Goal: Task Accomplishment & Management: Use online tool/utility

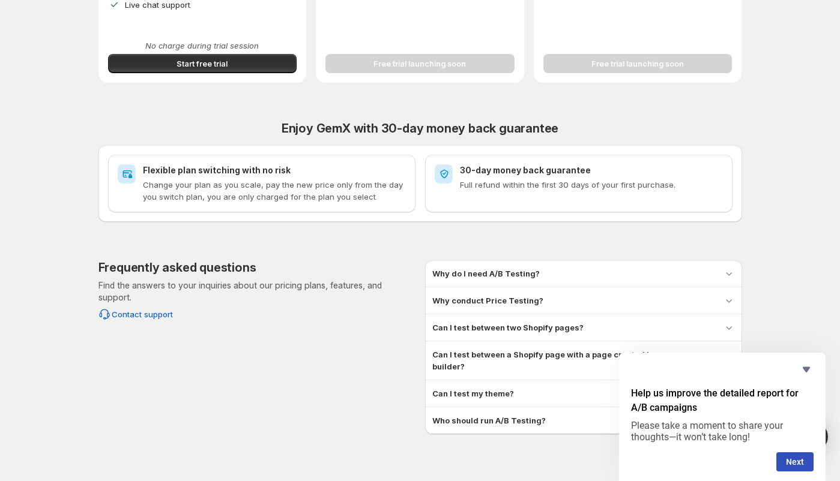
scroll to position [426, 0]
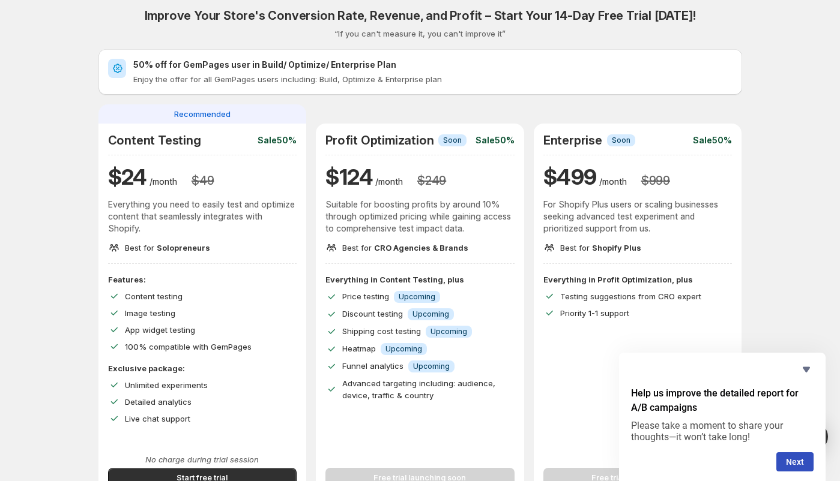
scroll to position [146, 0]
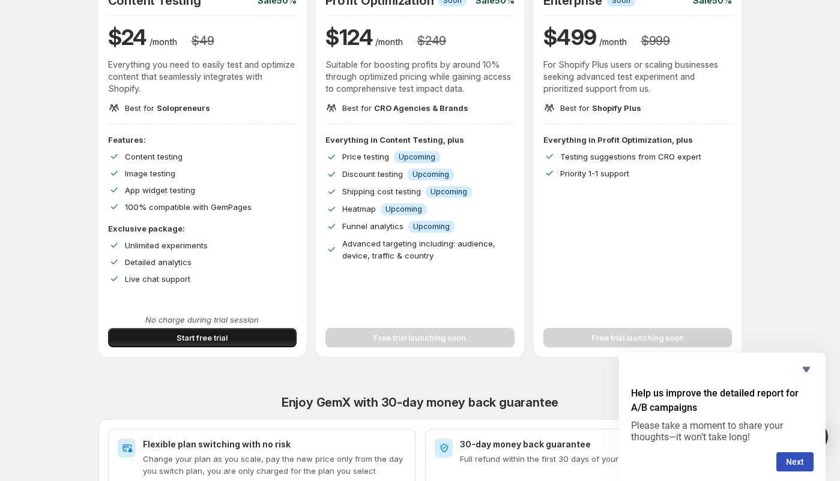
click at [212, 340] on span "Start free trial" at bounding box center [201, 338] width 51 height 12
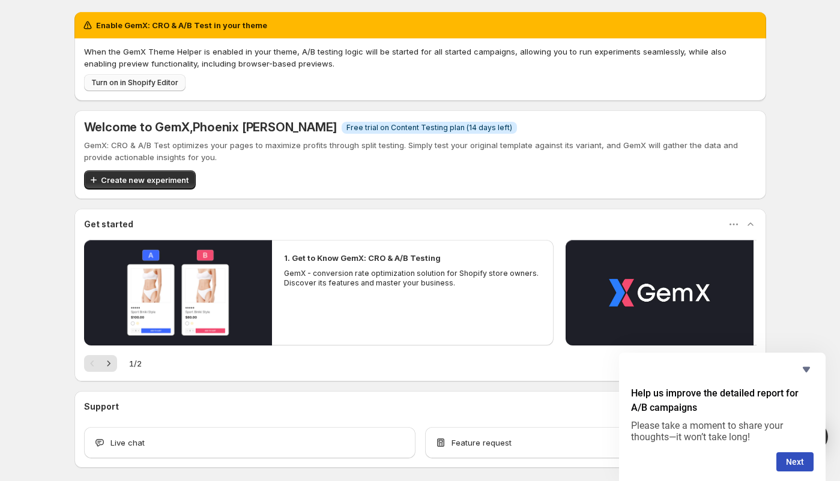
click at [142, 81] on span "Turn on in Shopify Editor" at bounding box center [134, 83] width 87 height 10
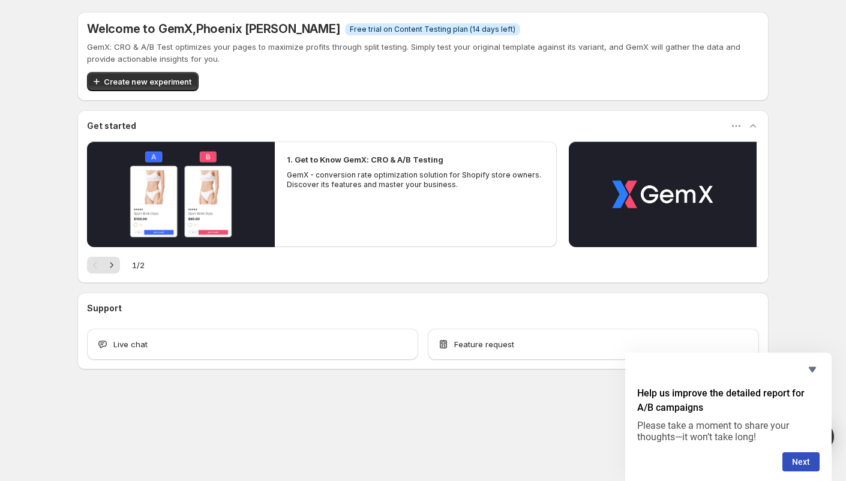
click at [157, 81] on span "Create new experiment" at bounding box center [148, 82] width 88 height 12
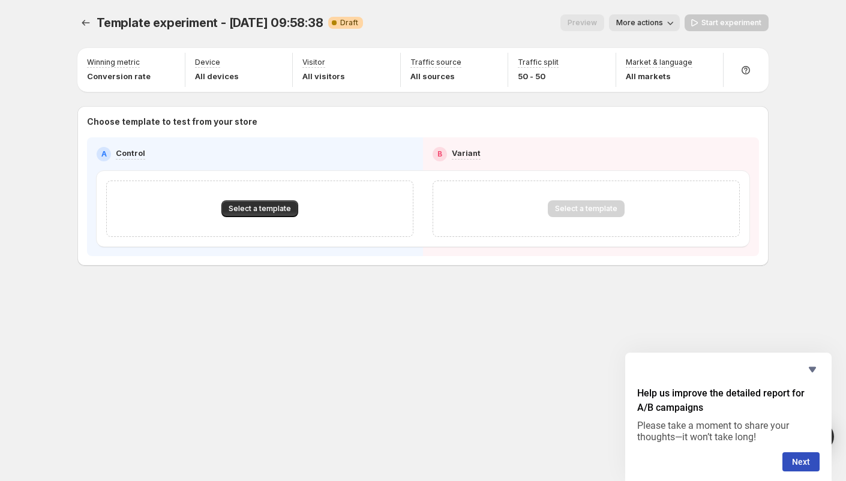
click at [225, 124] on p "Choose template to test from your store" at bounding box center [423, 122] width 672 height 12
click at [280, 209] on span "Select a template" at bounding box center [260, 209] width 62 height 10
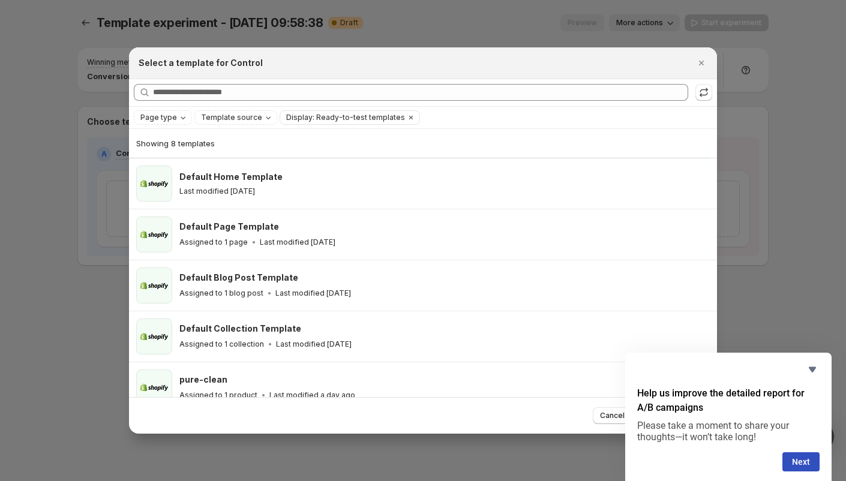
click at [701, 65] on icon "Close" at bounding box center [702, 63] width 12 height 12
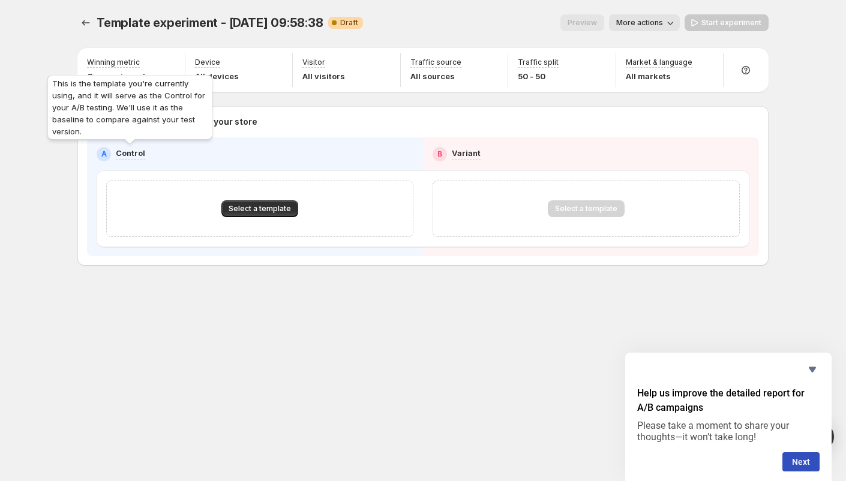
click at [142, 158] on p "Control" at bounding box center [130, 153] width 29 height 12
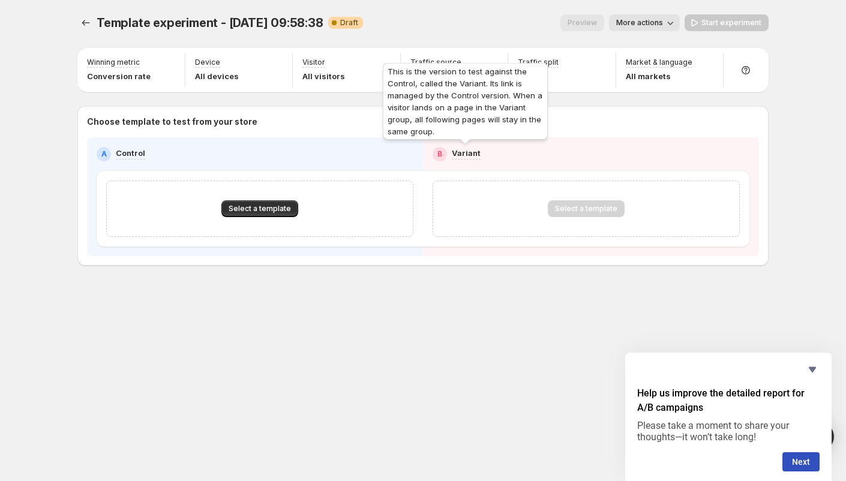
click at [471, 152] on p "Variant" at bounding box center [466, 153] width 29 height 12
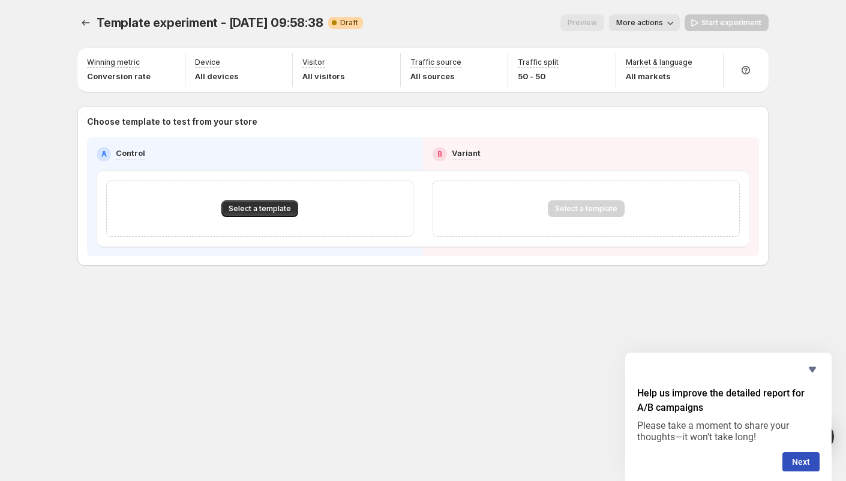
click at [438, 158] on h2 "B" at bounding box center [440, 154] width 5 height 10
click at [447, 156] on div "B Variant" at bounding box center [591, 154] width 317 height 14
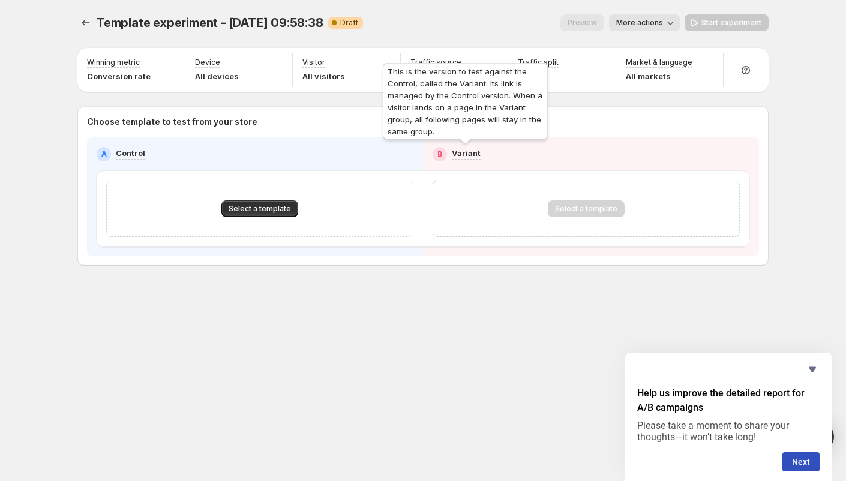
drag, startPoint x: 469, startPoint y: 151, endPoint x: 530, endPoint y: 164, distance: 62.2
click at [471, 151] on p "Variant" at bounding box center [466, 153] width 29 height 12
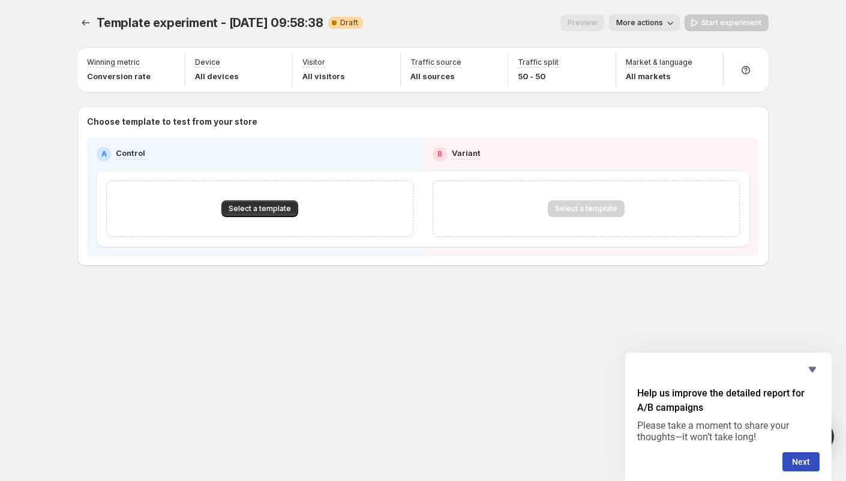
click at [561, 166] on div "A Control B Variant Select a template Select a template" at bounding box center [423, 197] width 653 height 100
click at [813, 371] on icon "Hide survey" at bounding box center [812, 369] width 7 height 5
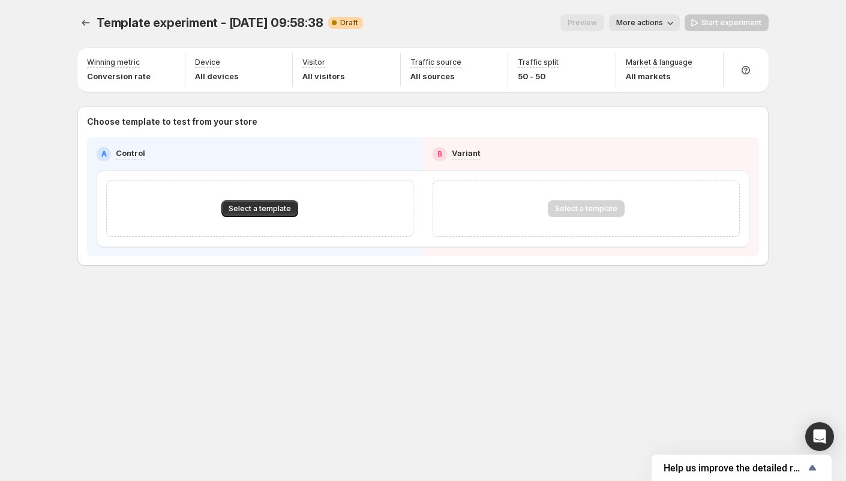
click at [723, 22] on div "Start experiment" at bounding box center [727, 22] width 84 height 17
click at [263, 202] on button "Select a template" at bounding box center [259, 208] width 77 height 17
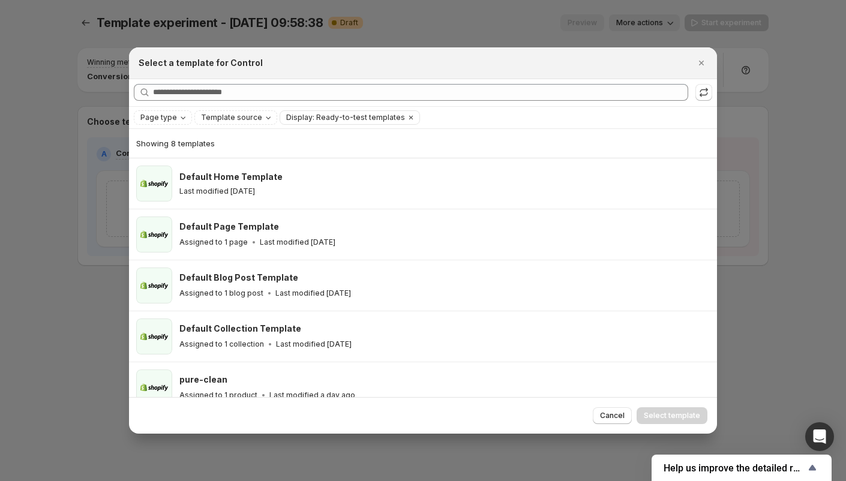
scroll to position [169, 0]
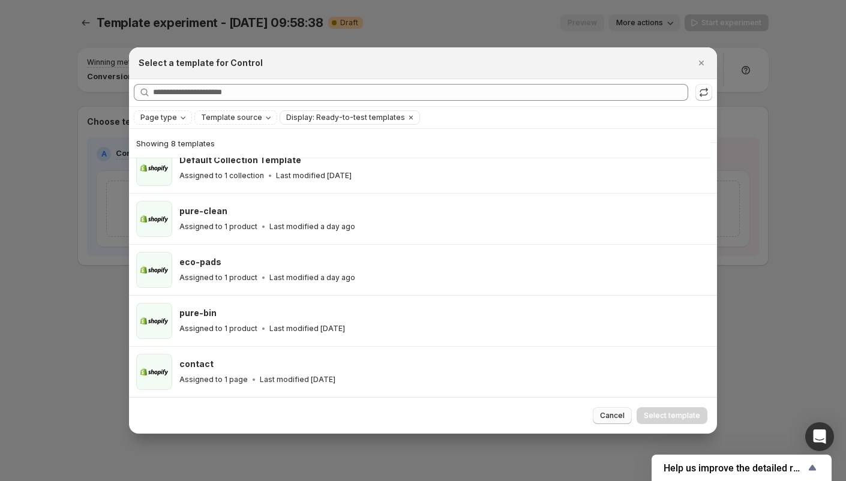
click at [612, 414] on span "Cancel" at bounding box center [612, 416] width 25 height 10
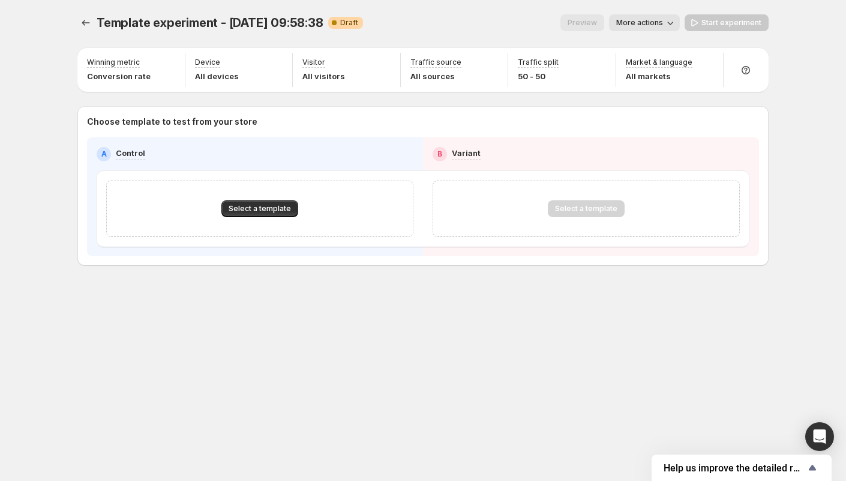
click at [289, 260] on div "Choose template to test from your store A Control B Variant Select a template S…" at bounding box center [422, 186] width 691 height 160
click at [278, 231] on div "Select a template" at bounding box center [259, 209] width 307 height 56
drag, startPoint x: 620, startPoint y: 218, endPoint x: 524, endPoint y: 212, distance: 96.2
click at [612, 218] on div "Select a template" at bounding box center [586, 209] width 307 height 56
click at [279, 208] on span "Select a template" at bounding box center [260, 209] width 62 height 10
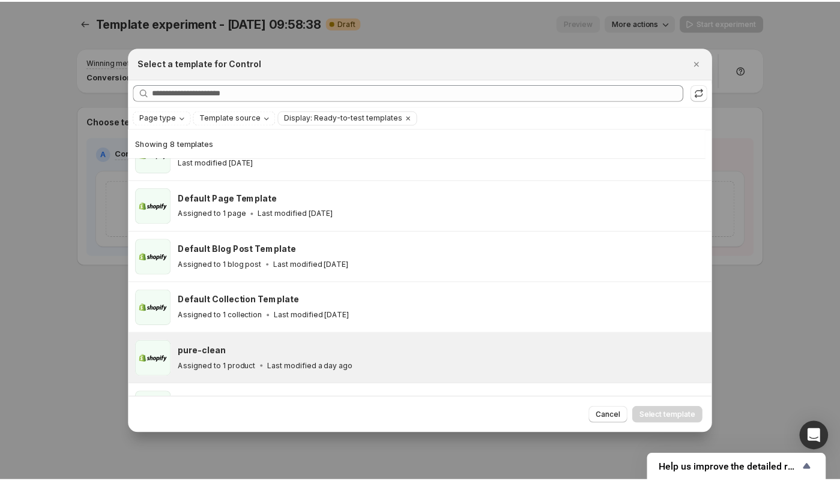
scroll to position [0, 0]
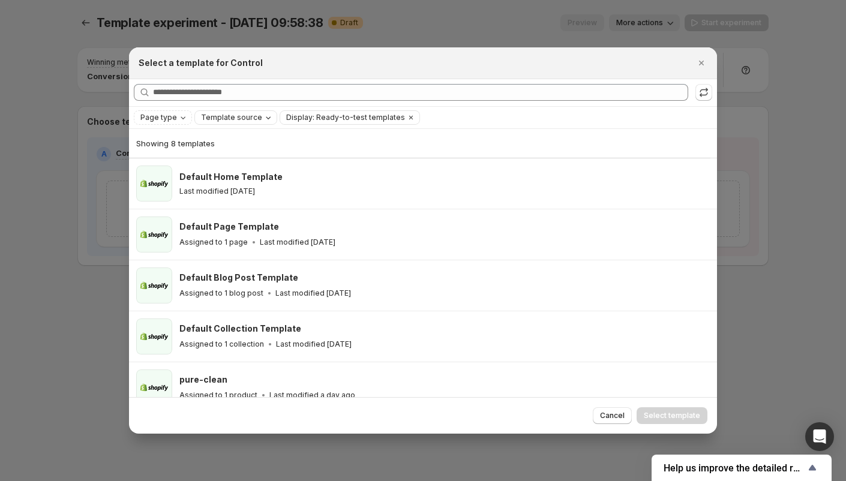
click at [256, 120] on div "Template source" at bounding box center [237, 118] width 74 height 12
click at [226, 154] on span "GemPages" at bounding box center [235, 155] width 41 height 10
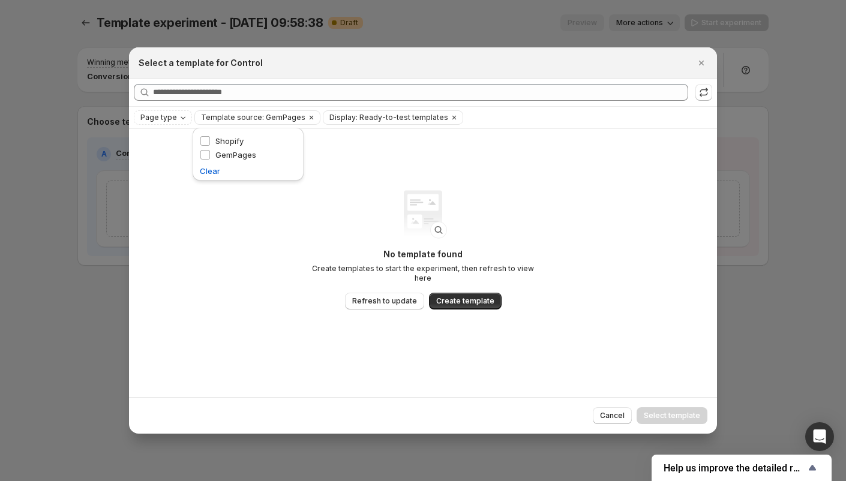
click at [304, 209] on div "No template found Create templates to start the experiment, then refresh to vie…" at bounding box center [423, 263] width 588 height 269
click at [380, 297] on span "Refresh to update" at bounding box center [384, 302] width 65 height 10
click at [166, 122] on div "Page type" at bounding box center [164, 118] width 50 height 12
click at [220, 121] on span "Template source: GemPages" at bounding box center [253, 118] width 104 height 10
click at [307, 120] on icon "Clear" at bounding box center [312, 118] width 10 height 10
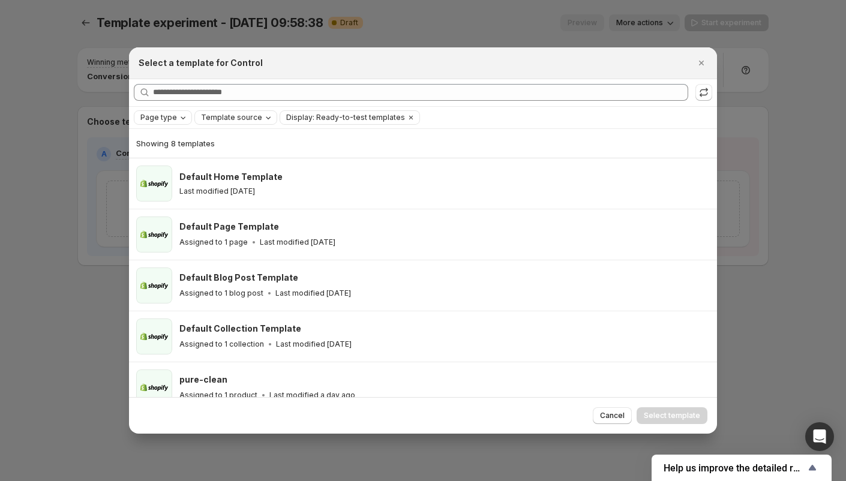
click at [189, 119] on button "Page type" at bounding box center [162, 117] width 57 height 13
click at [190, 196] on span "Blog post" at bounding box center [174, 196] width 35 height 10
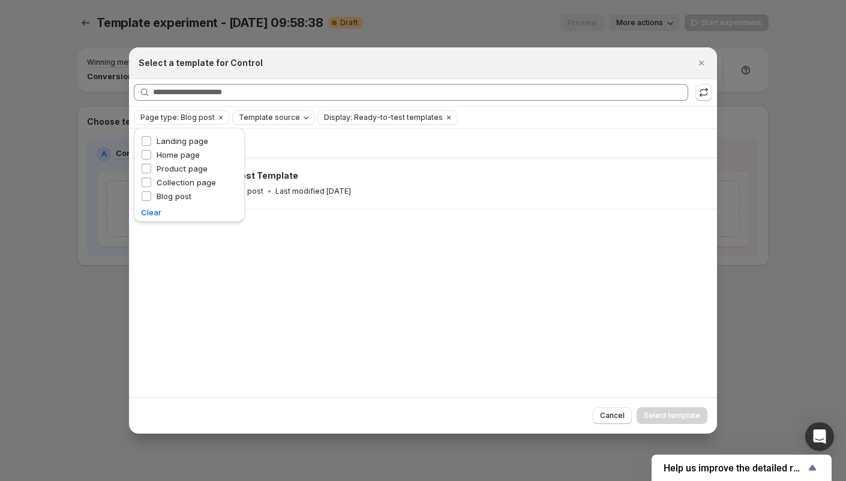
click at [280, 224] on div "Showing 1 template Default Blog Post Template Assigned to 1 blog post Last modi…" at bounding box center [423, 263] width 588 height 269
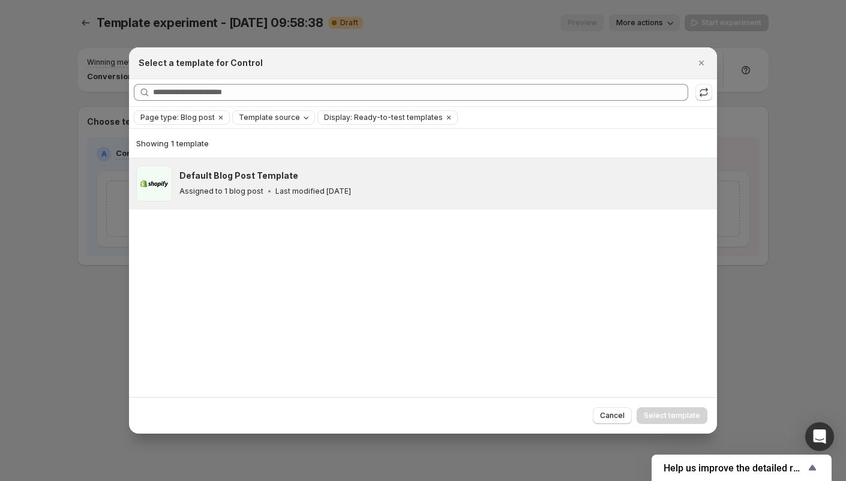
click at [231, 179] on h3 "Default Blog Post Template" at bounding box center [238, 176] width 119 height 12
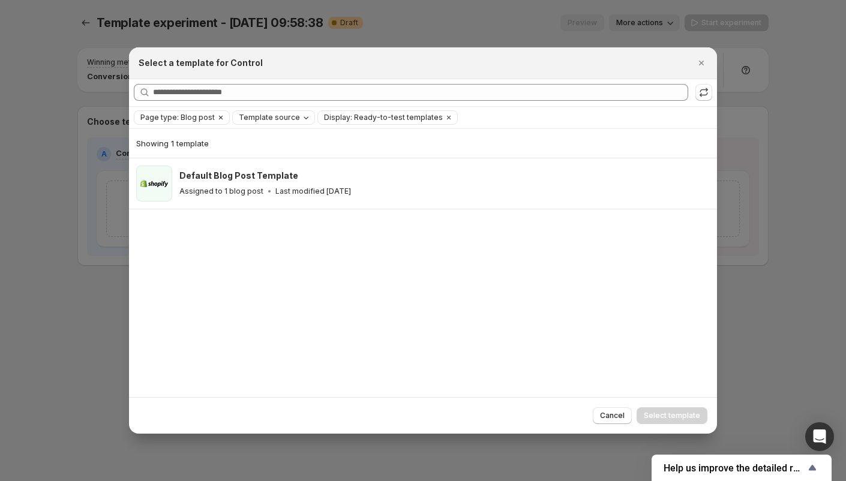
click at [219, 116] on icon "Clear" at bounding box center [221, 118] width 10 height 10
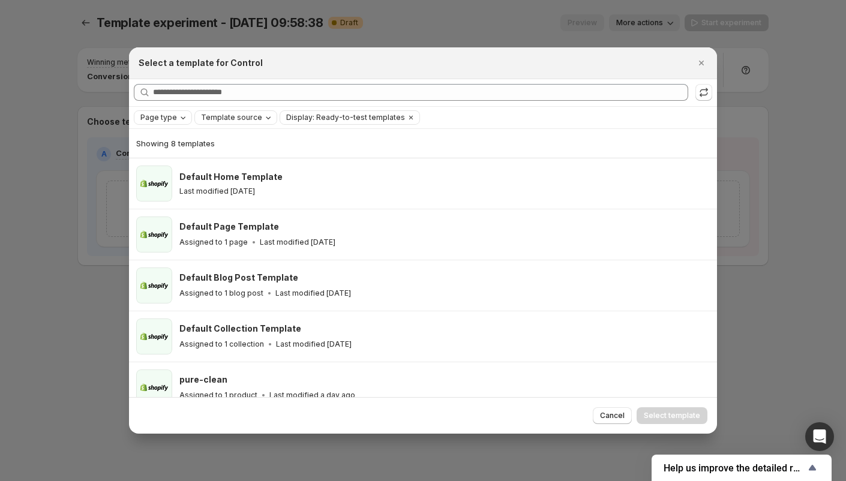
click at [175, 101] on div "Searching all templates" at bounding box center [423, 92] width 588 height 27
click at [185, 112] on div "Page type" at bounding box center [164, 118] width 50 height 12
click at [176, 197] on span "Blog post" at bounding box center [174, 196] width 35 height 10
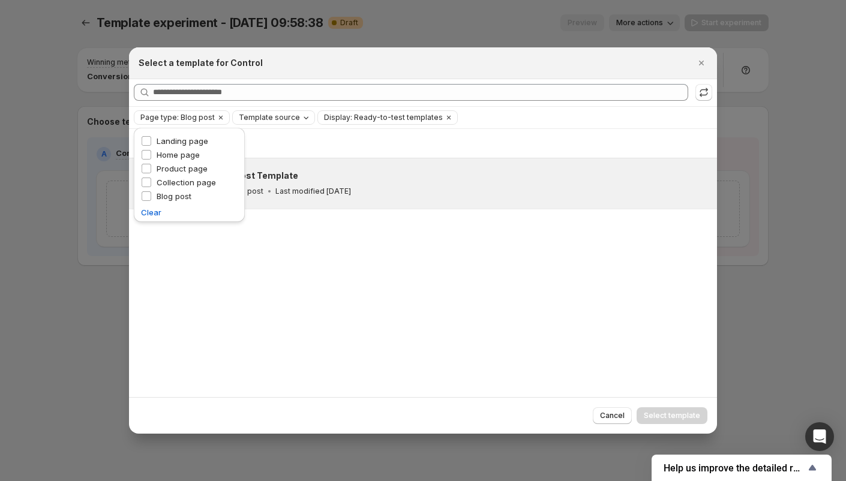
click at [430, 192] on div "Assigned to 1 blog post Last modified [DATE]" at bounding box center [442, 191] width 527 height 12
drag, startPoint x: 691, startPoint y: 70, endPoint x: 706, endPoint y: 64, distance: 15.9
click at [696, 70] on div "Select a template for Control" at bounding box center [423, 63] width 588 height 32
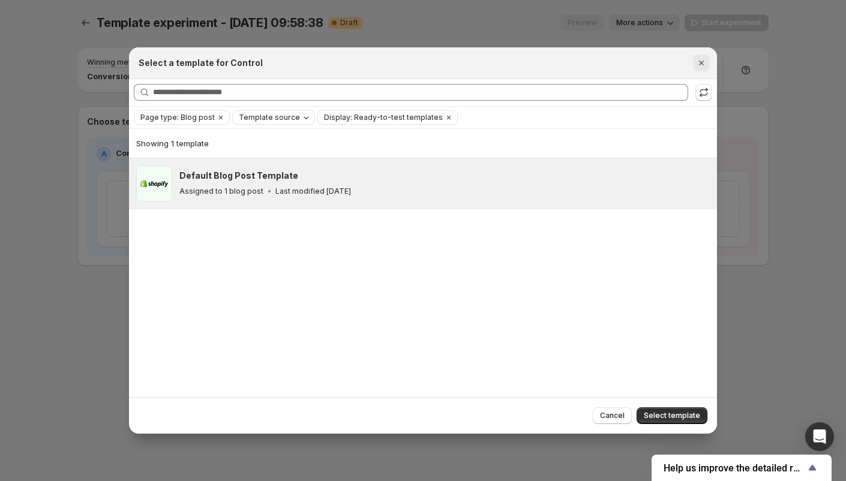
click at [706, 65] on icon "Close" at bounding box center [702, 63] width 12 height 12
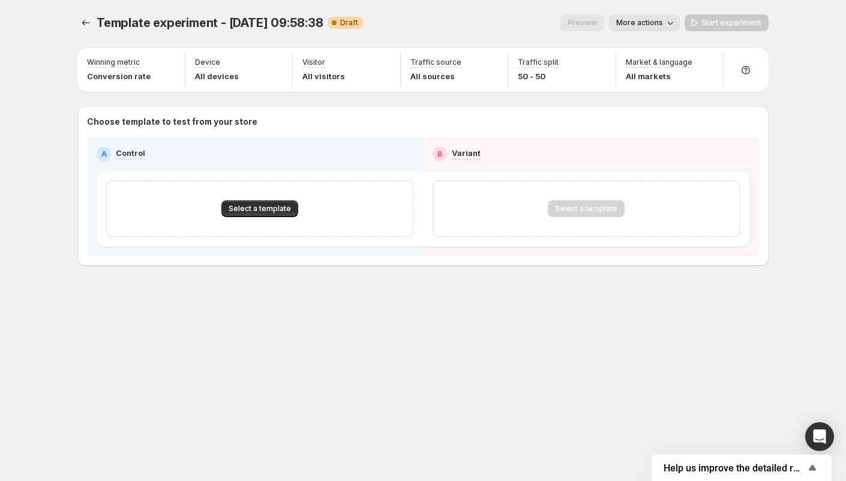
click at [266, 219] on div "Select a template" at bounding box center [259, 209] width 307 height 56
click at [272, 206] on span "Select a template" at bounding box center [260, 209] width 62 height 10
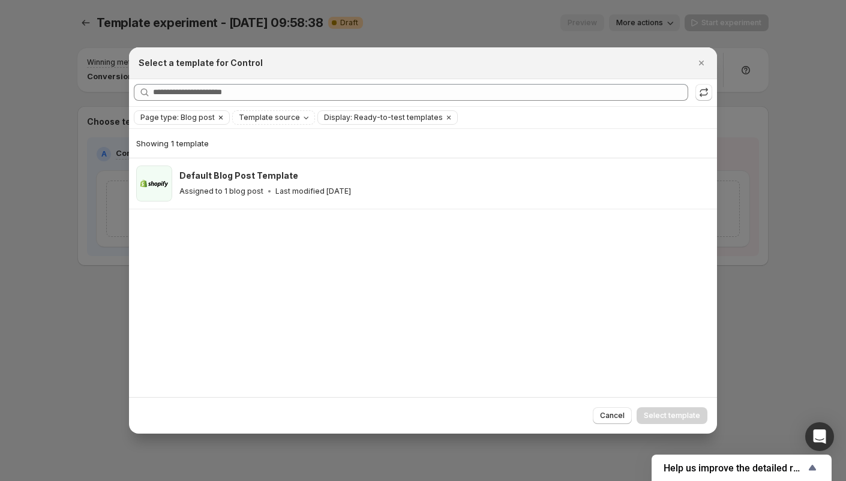
click at [216, 120] on icon "Clear" at bounding box center [221, 118] width 10 height 10
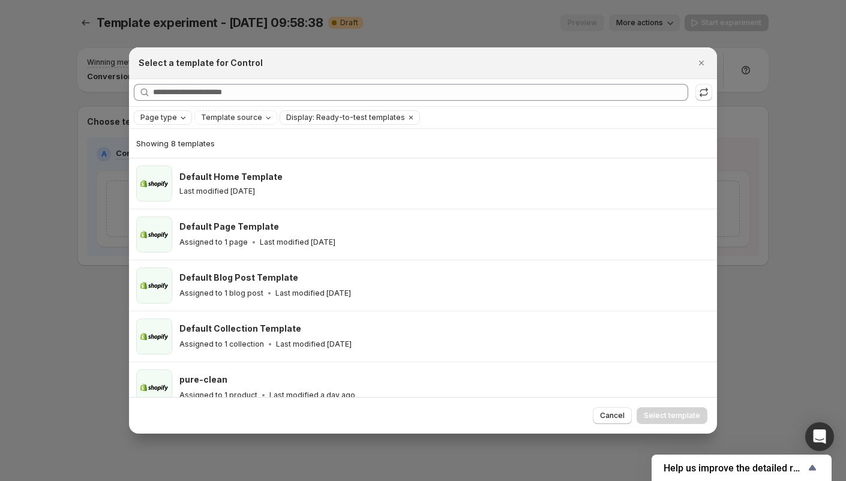
click at [175, 115] on span "Page type" at bounding box center [158, 118] width 37 height 10
click at [175, 198] on span "Blog post" at bounding box center [174, 196] width 35 height 10
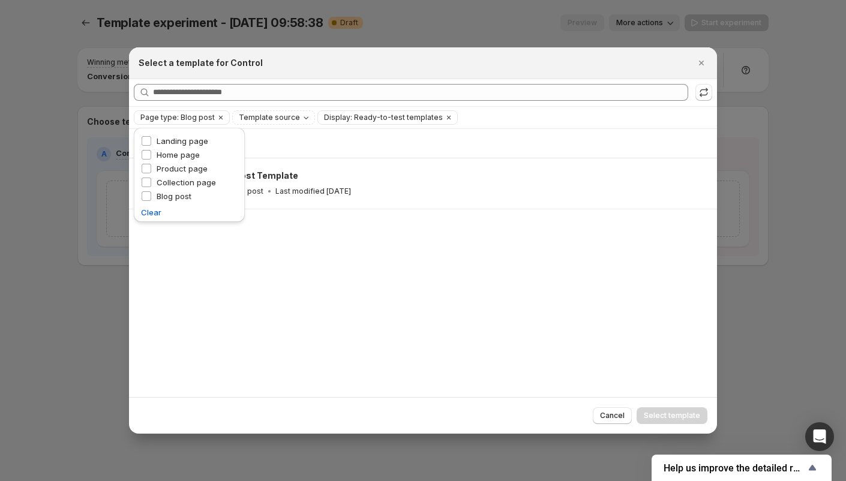
click at [306, 282] on div "Showing 1 template Default Blog Post Template Assigned to 1 blog post Last modi…" at bounding box center [423, 263] width 588 height 269
click at [602, 413] on button "Cancel" at bounding box center [612, 416] width 39 height 17
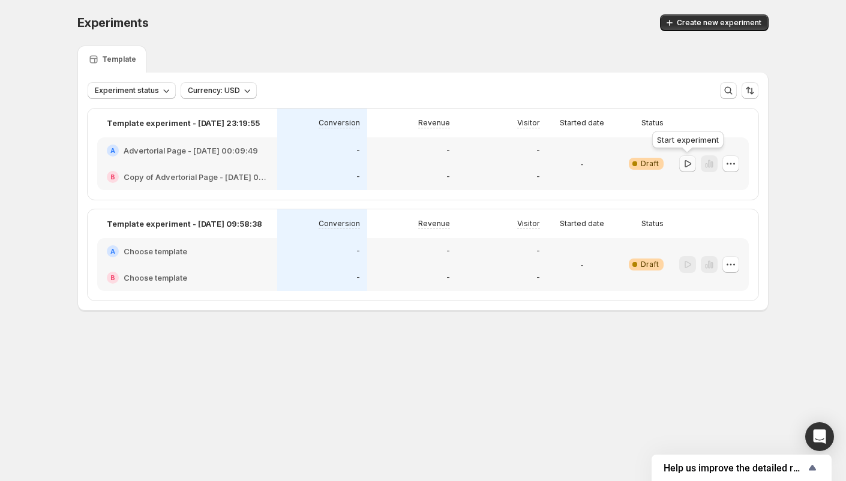
click at [689, 167] on icon "button" at bounding box center [688, 164] width 12 height 12
click at [732, 162] on icon "button" at bounding box center [731, 164] width 12 height 12
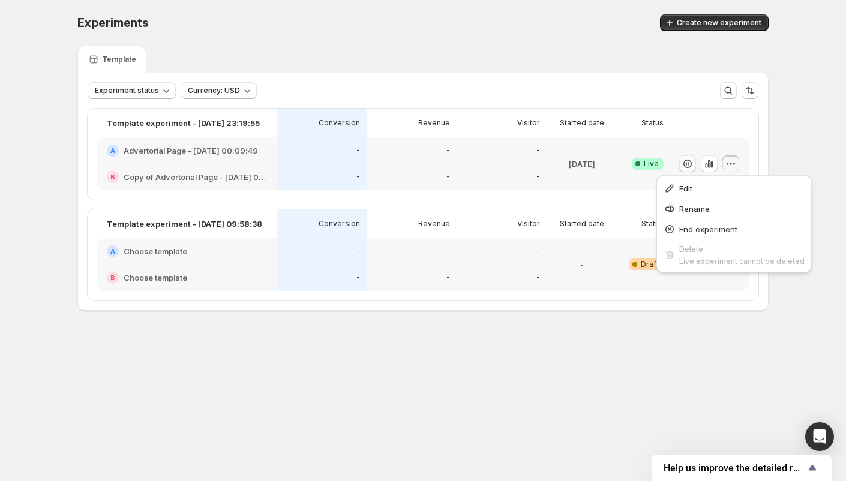
click at [735, 164] on icon "button" at bounding box center [731, 164] width 12 height 12
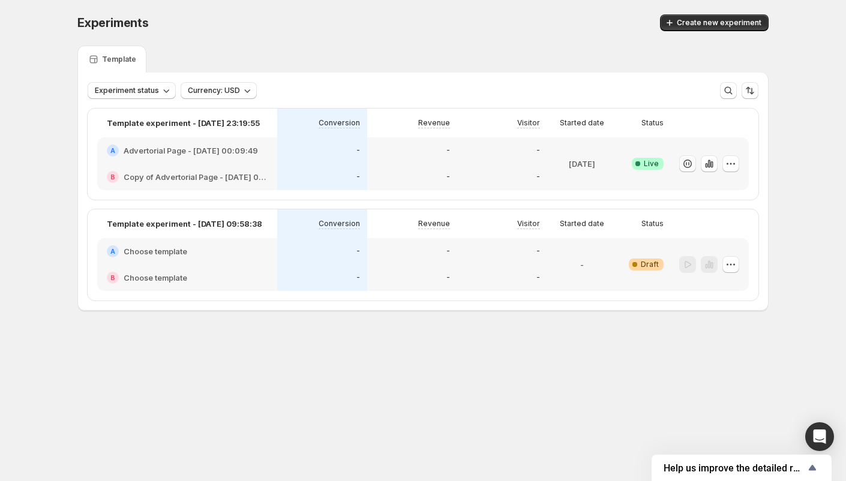
click at [246, 141] on div "A Advertorial Page - [DATE] 00:09:49" at bounding box center [187, 150] width 180 height 26
click at [217, 149] on h2 "Advertorial Page - [DATE] 00:09:49" at bounding box center [191, 151] width 134 height 12
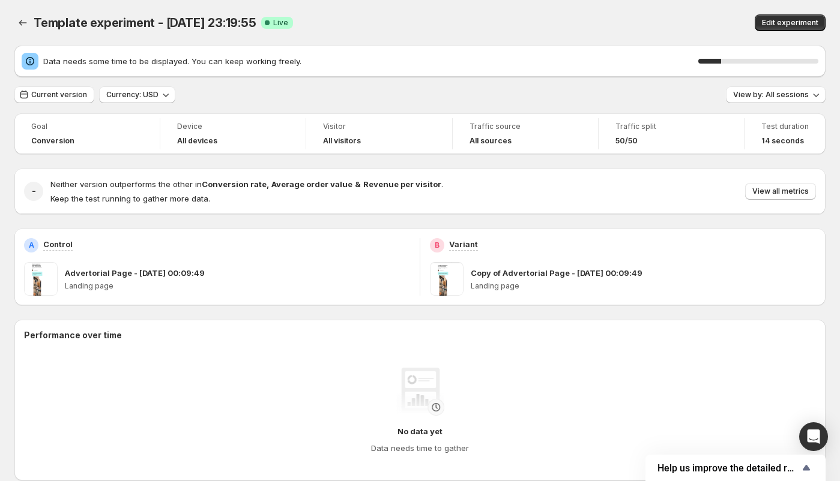
click at [39, 283] on span at bounding box center [41, 279] width 34 height 34
click at [90, 281] on div "Advertorial Page - [DATE] 00:09:49 Landing page" at bounding box center [237, 279] width 345 height 34
click at [38, 268] on span at bounding box center [41, 279] width 34 height 34
click at [774, 19] on span "Edit experiment" at bounding box center [790, 23] width 56 height 10
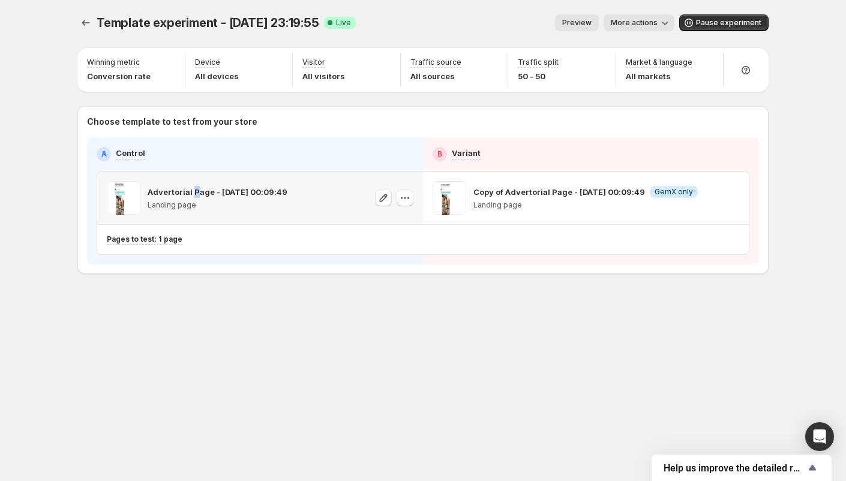
click at [194, 194] on p "Advertorial Page - [DATE] 00:09:49" at bounding box center [218, 192] width 140 height 12
click at [208, 201] on p "Landing page" at bounding box center [218, 205] width 140 height 10
click at [379, 201] on icon "button" at bounding box center [384, 198] width 12 height 12
click at [710, 197] on icon "button" at bounding box center [709, 198] width 12 height 12
click at [631, 29] on button "More actions" at bounding box center [639, 22] width 71 height 17
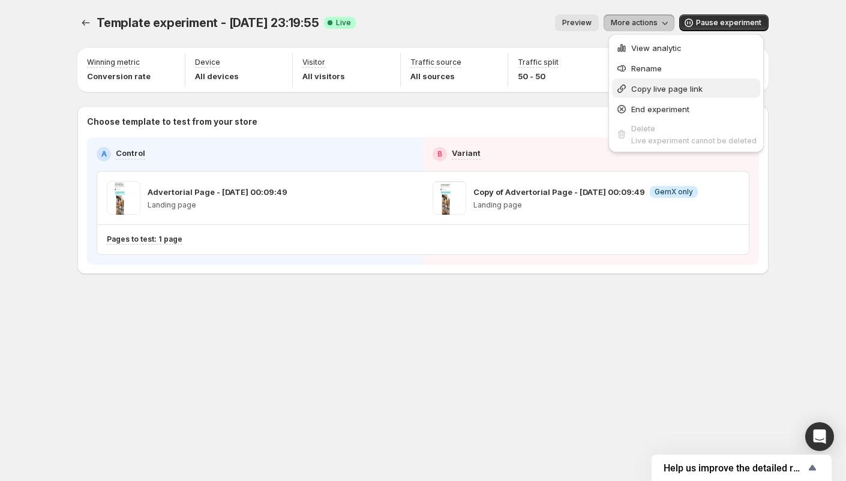
click at [666, 86] on span "Copy live page link" at bounding box center [666, 89] width 71 height 10
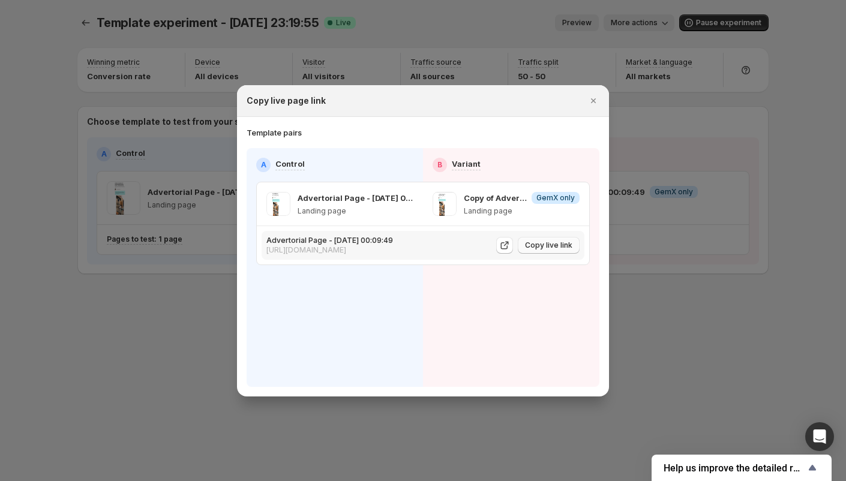
click at [555, 247] on span "Copy live link" at bounding box center [548, 246] width 47 height 10
click at [592, 104] on icon "Close" at bounding box center [594, 101] width 12 height 12
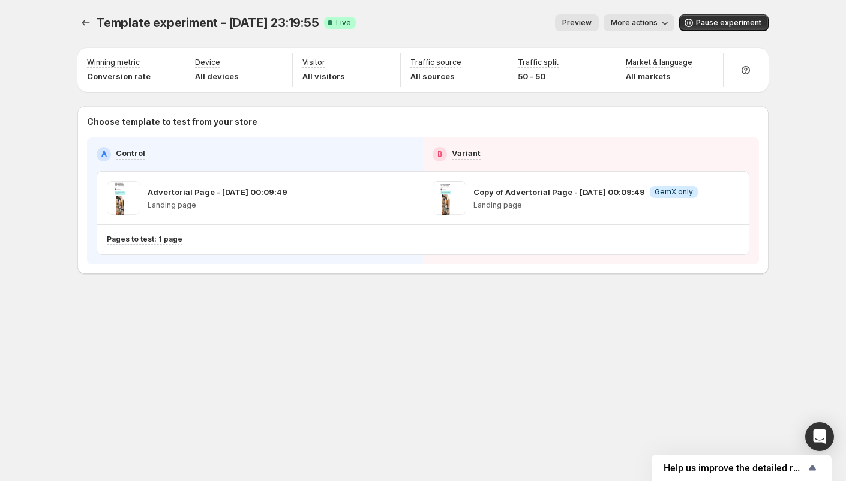
click at [657, 23] on span "More actions" at bounding box center [634, 23] width 47 height 10
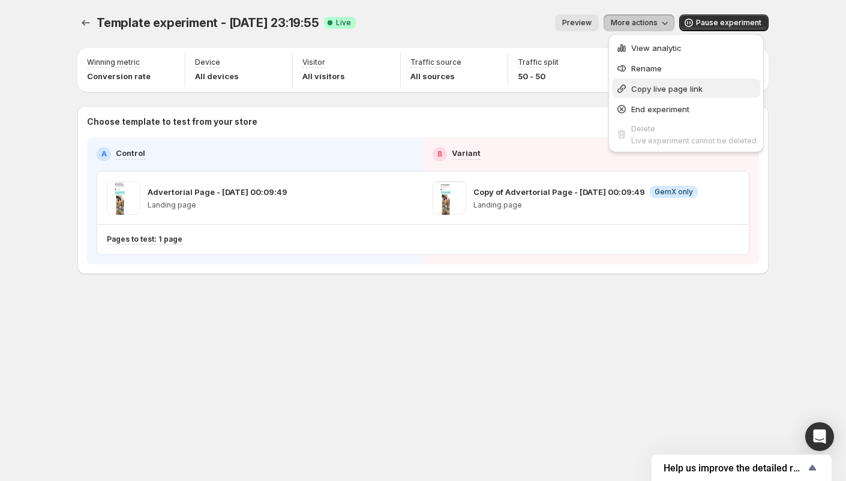
click at [649, 92] on span "Copy live page link" at bounding box center [666, 89] width 71 height 10
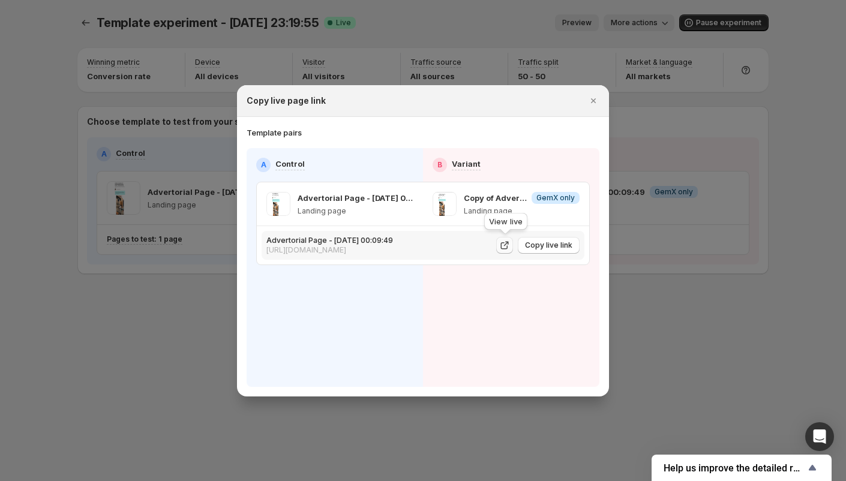
click at [503, 242] on icon ":r8q:" at bounding box center [505, 245] width 12 height 12
click at [591, 104] on icon "Close" at bounding box center [594, 101] width 12 height 12
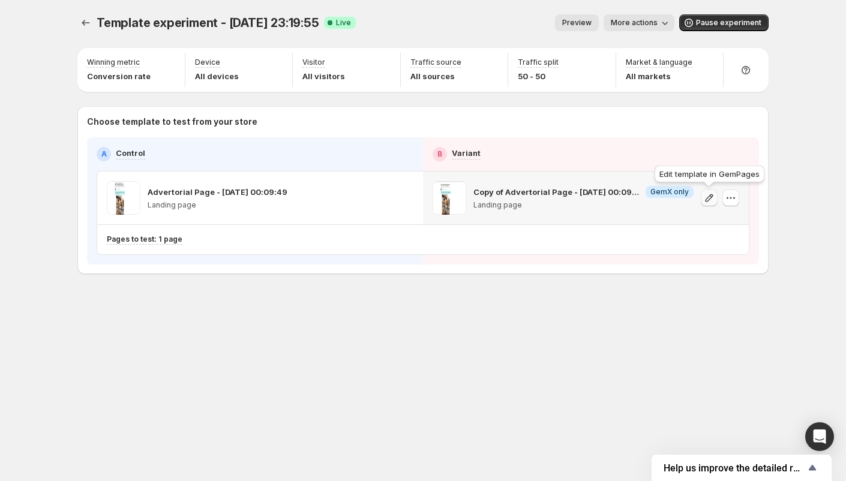
click at [708, 194] on icon "button" at bounding box center [709, 198] width 12 height 12
